Goal: Book appointment/travel/reservation

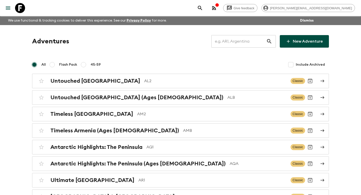
click at [233, 41] on input "text" at bounding box center [238, 41] width 55 height 14
type input "a"
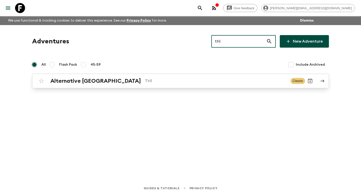
type input "th1"
click at [176, 80] on p "TH1" at bounding box center [216, 81] width 142 height 6
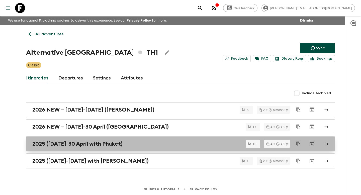
click at [142, 139] on link "2025 ([DATE]-30 April with Phuket)" at bounding box center [180, 143] width 309 height 15
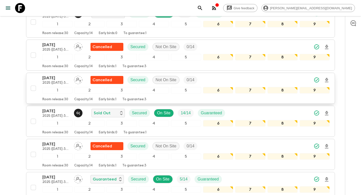
scroll to position [230, 0]
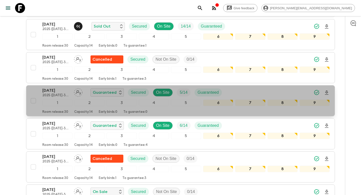
click at [98, 113] on div "Room release: 30 Capacity: 14 Early birds: 0 To guarantee: 0" at bounding box center [185, 111] width 287 height 6
